Goal: Information Seeking & Learning: Learn about a topic

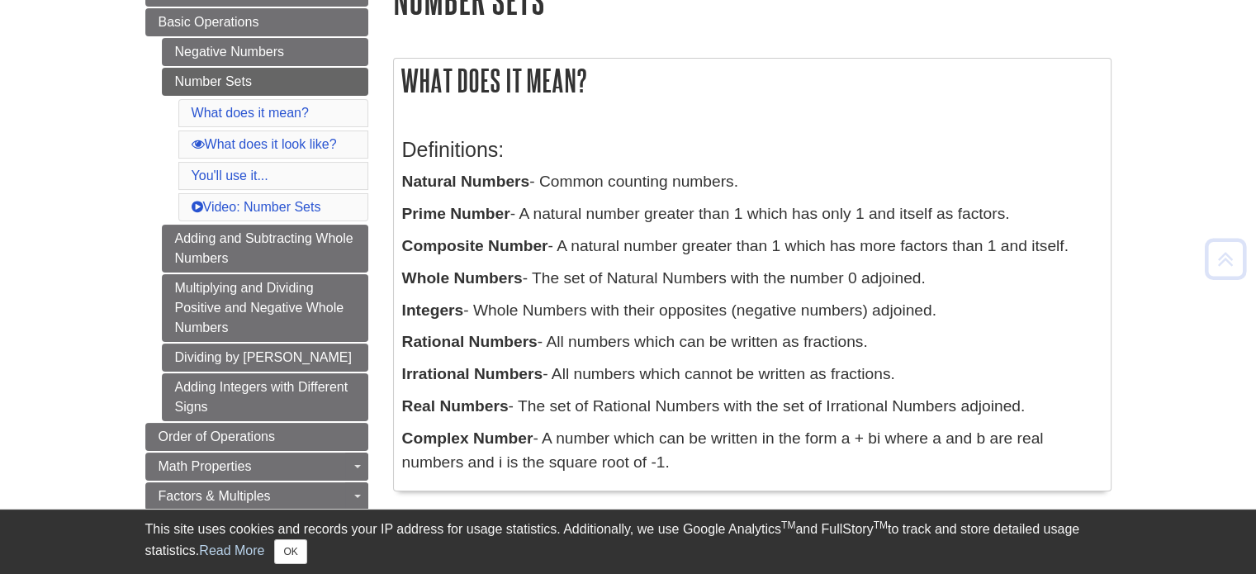
scroll to position [230, 0]
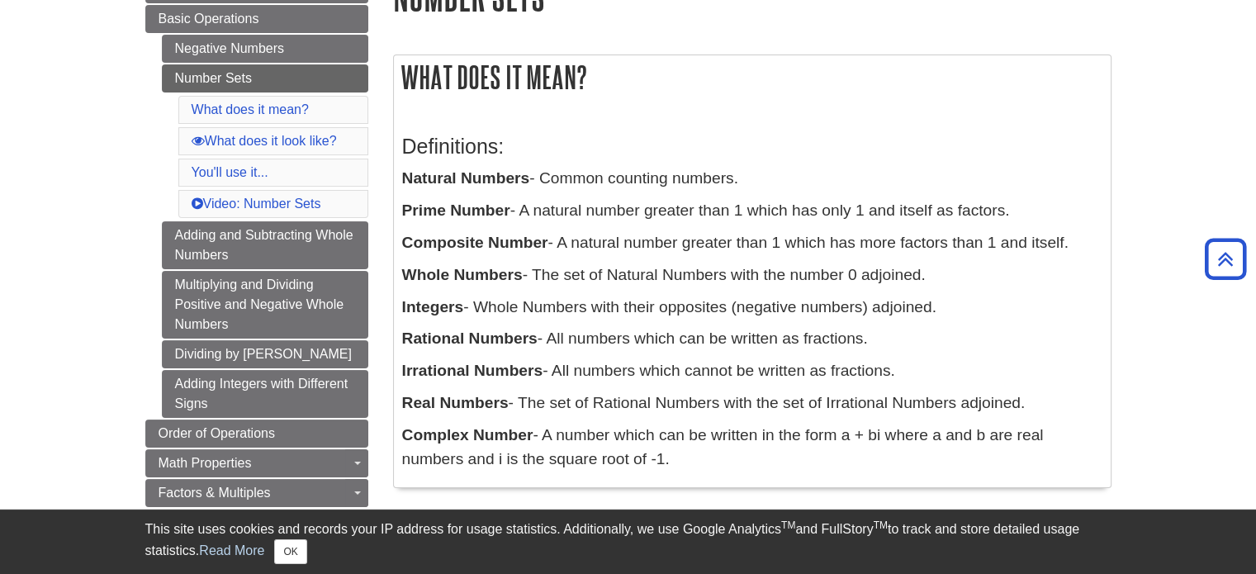
click at [596, 212] on p "Prime Number - A natural number greater than 1 which has only 1 and itself as f…" at bounding box center [752, 211] width 700 height 24
click at [604, 267] on p "Whole Numbers - The set of Natural Numbers with the number 0 adjoined." at bounding box center [752, 275] width 700 height 24
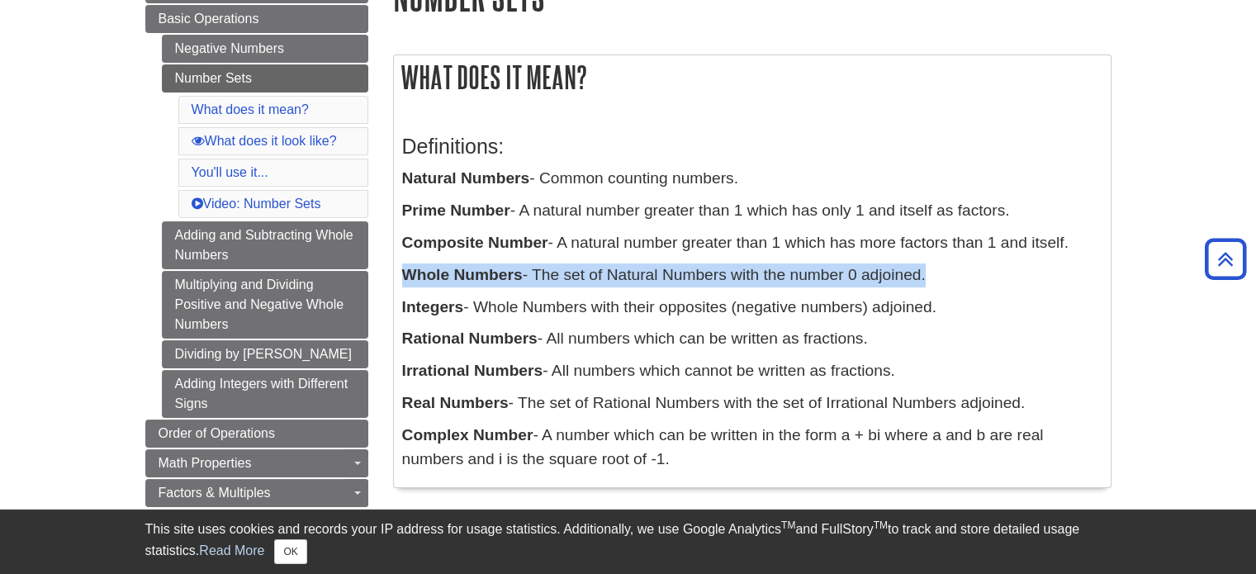
click at [604, 267] on p "Whole Numbers - The set of Natural Numbers with the number 0 adjoined." at bounding box center [752, 275] width 700 height 24
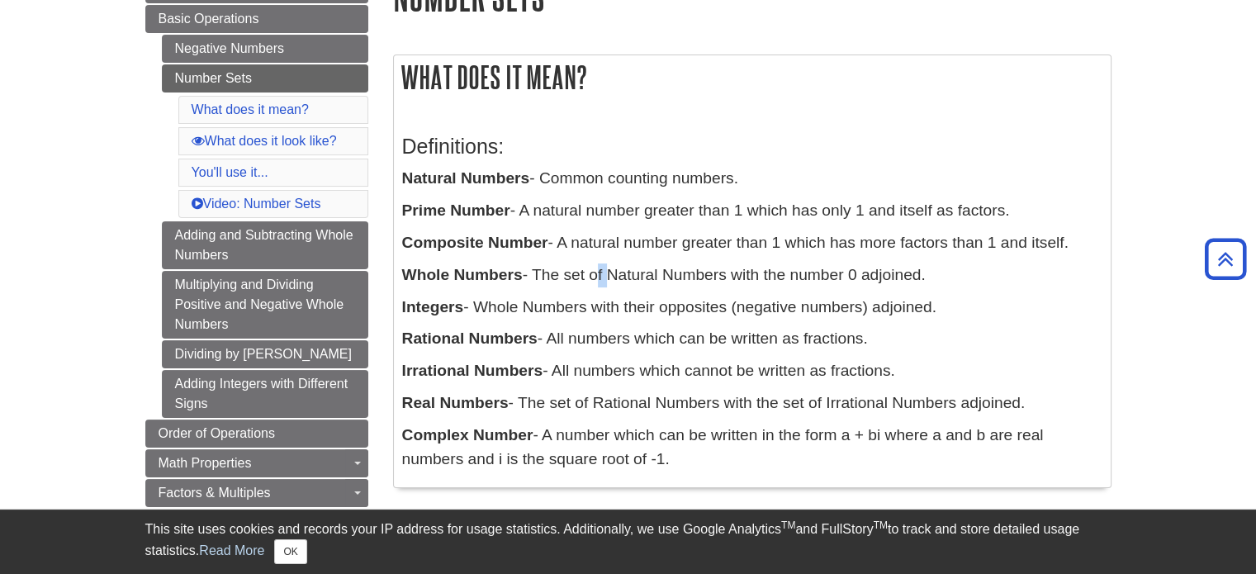
click at [604, 267] on p "Whole Numbers - The set of Natural Numbers with the number 0 adjoined." at bounding box center [752, 275] width 700 height 24
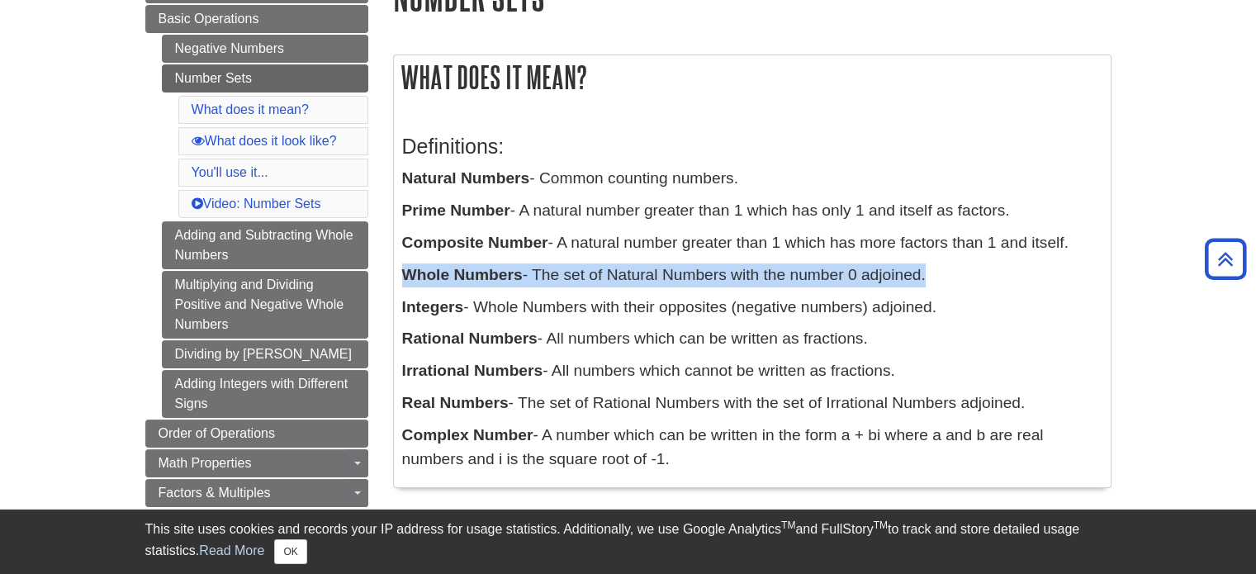
click at [604, 267] on p "Whole Numbers - The set of Natural Numbers with the number 0 adjoined." at bounding box center [752, 275] width 700 height 24
